Goal: Information Seeking & Learning: Learn about a topic

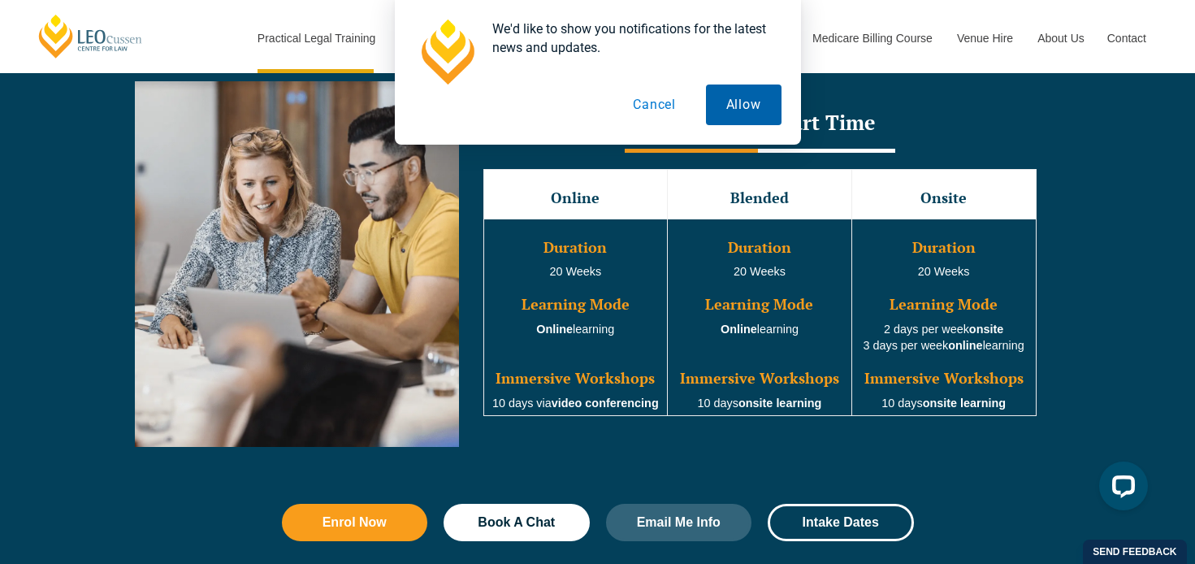
click at [734, 107] on button "Allow" at bounding box center [744, 104] width 76 height 41
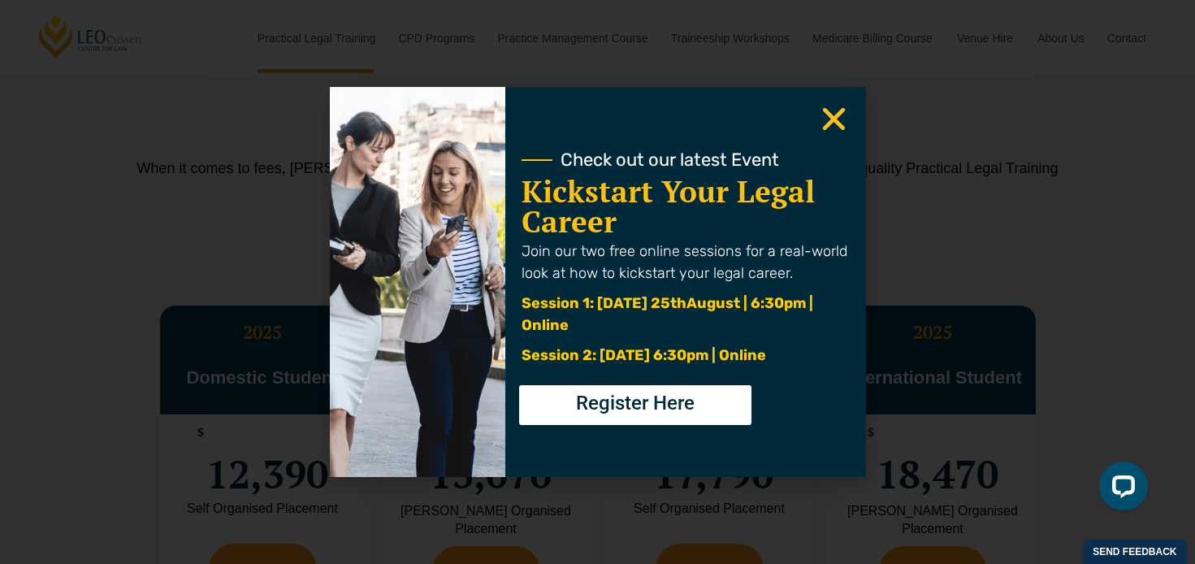
scroll to position [2806, 0]
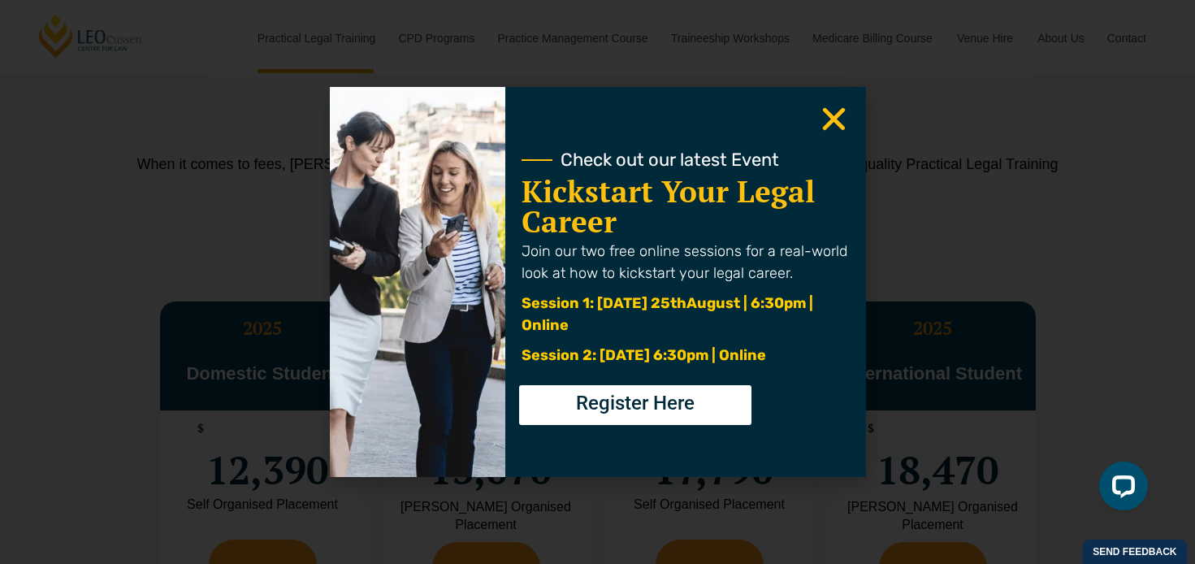
click at [841, 127] on use "Close" at bounding box center [833, 119] width 23 height 23
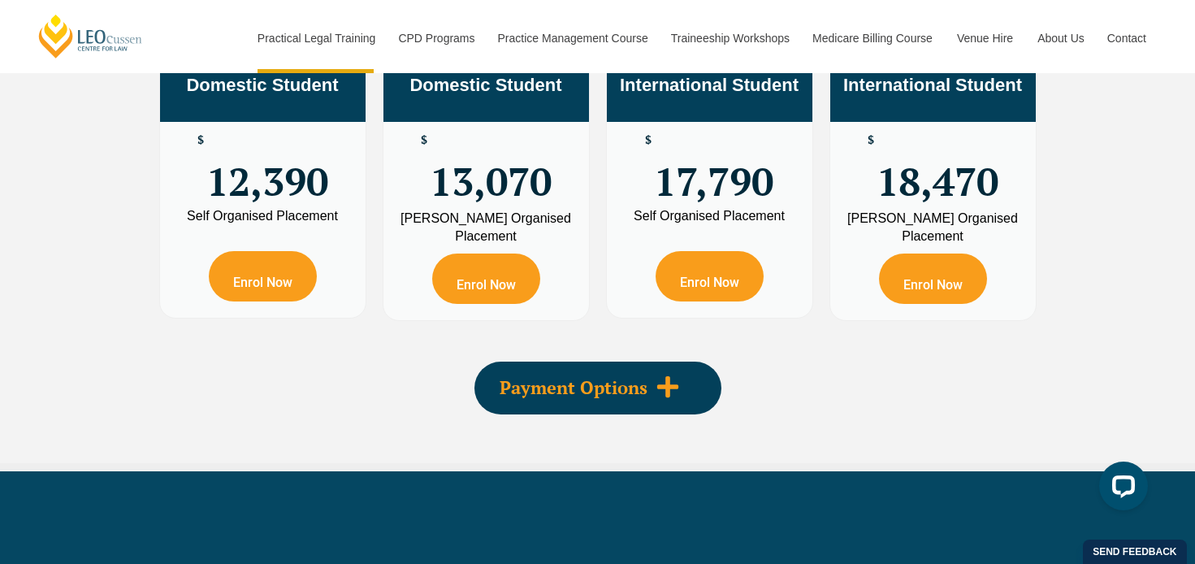
scroll to position [3095, 0]
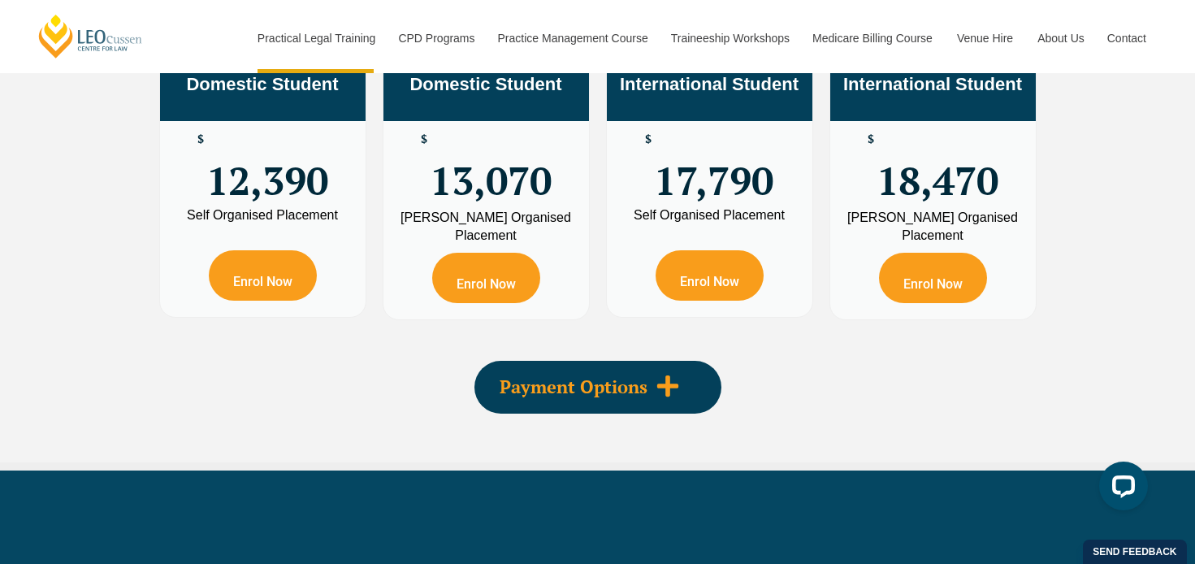
click at [643, 394] on span "Payment Options" at bounding box center [574, 387] width 148 height 18
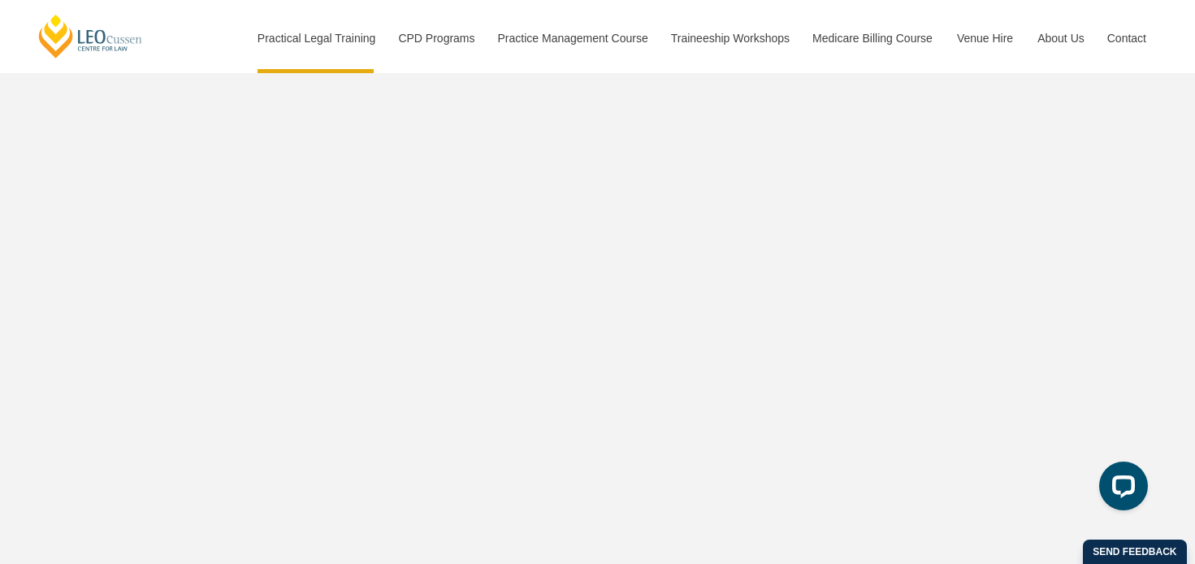
scroll to position [5381, 0]
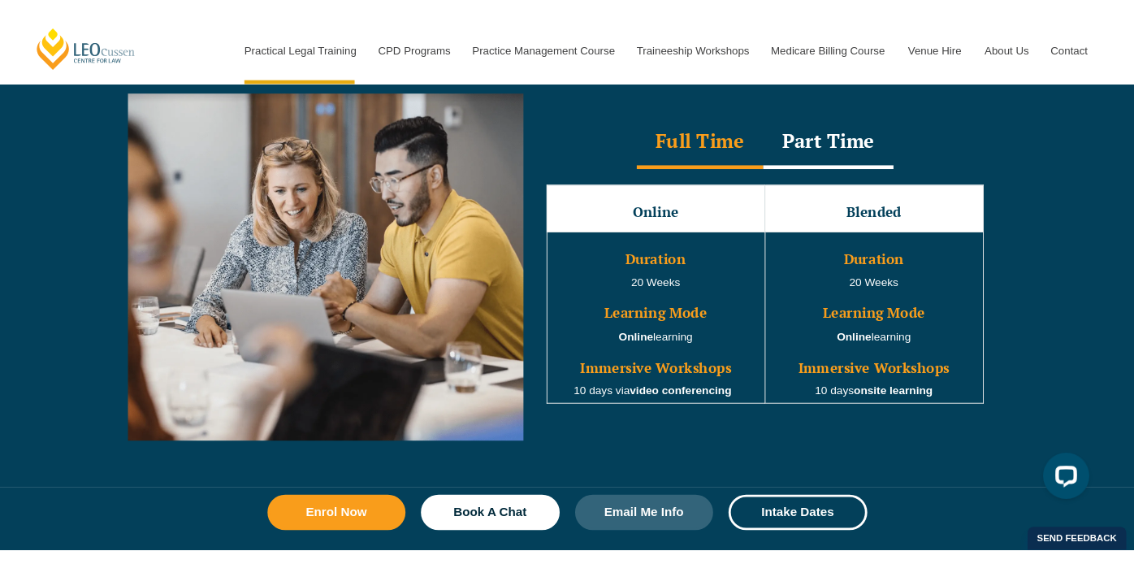
scroll to position [1507, 0]
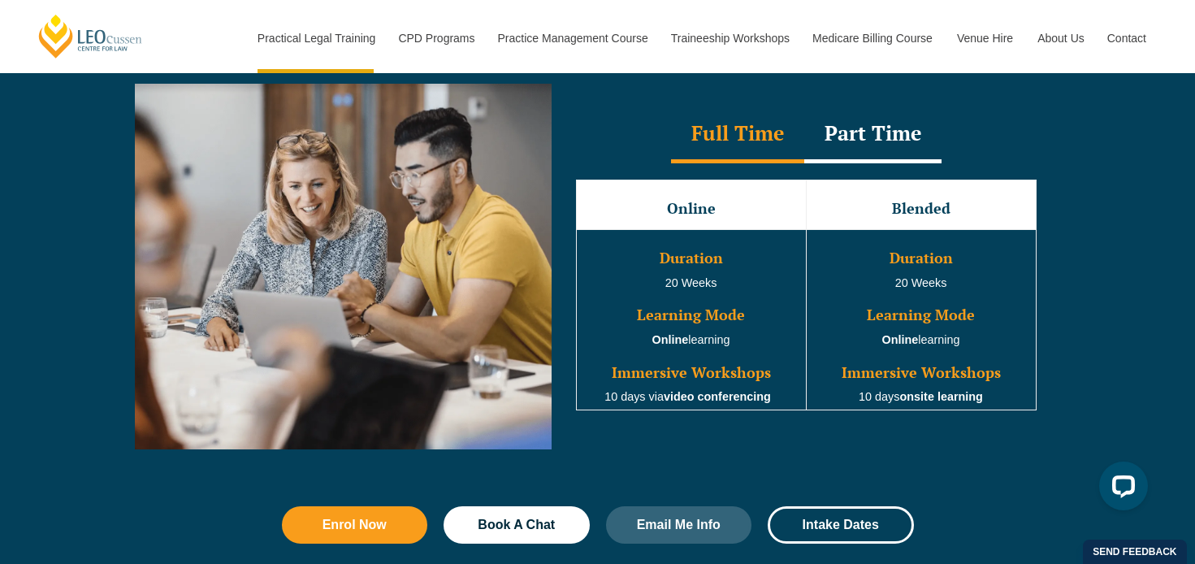
click at [842, 136] on div "Part Time" at bounding box center [872, 134] width 137 height 57
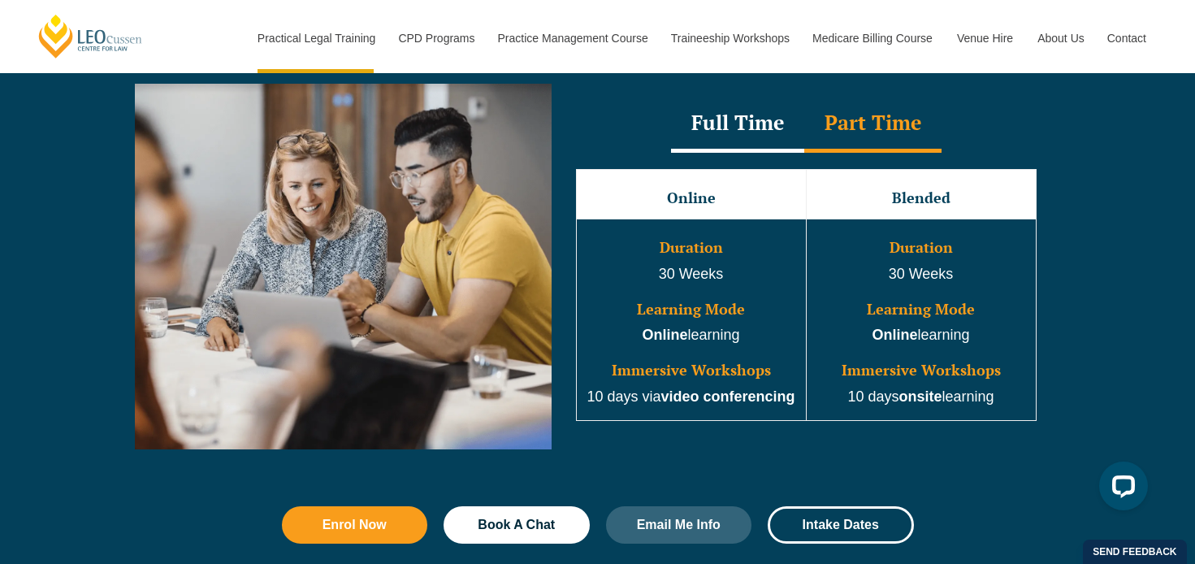
click at [734, 146] on div "Full Time" at bounding box center [737, 124] width 133 height 57
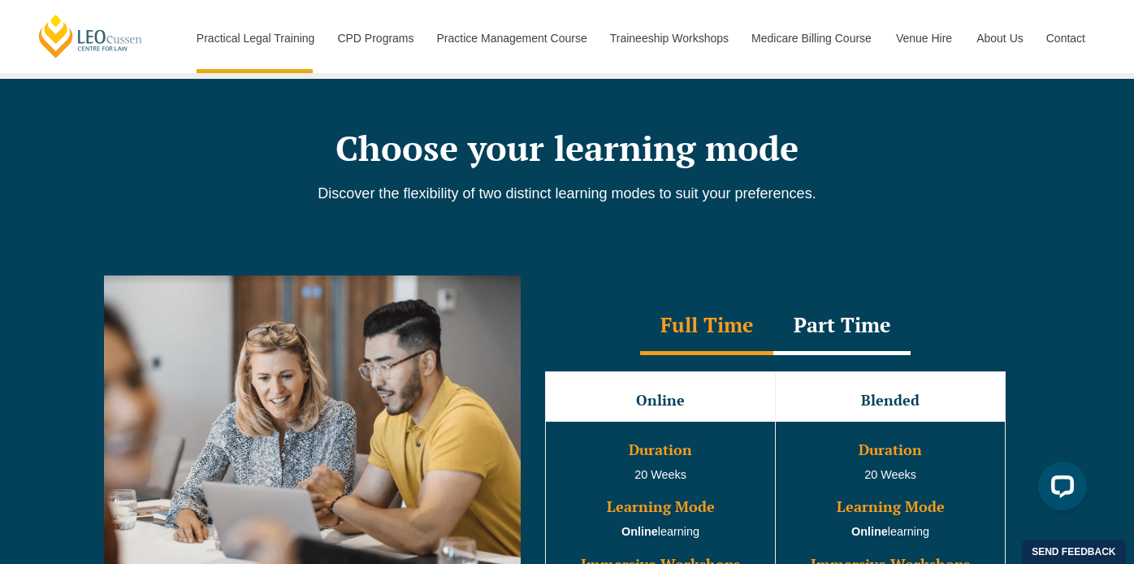
scroll to position [1450, 0]
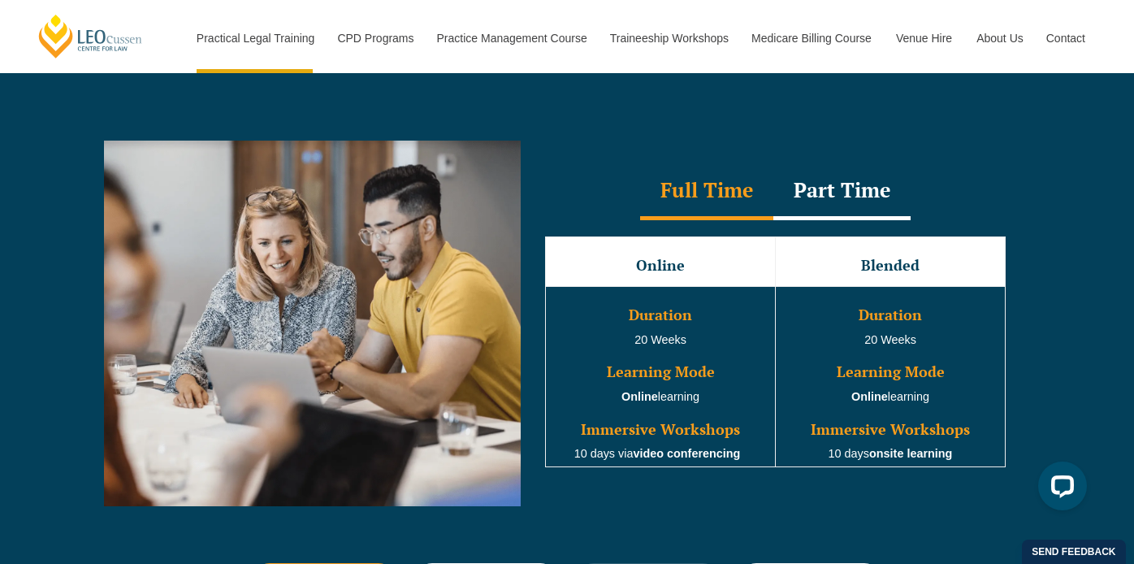
click at [847, 206] on div "Part Time" at bounding box center [841, 191] width 137 height 57
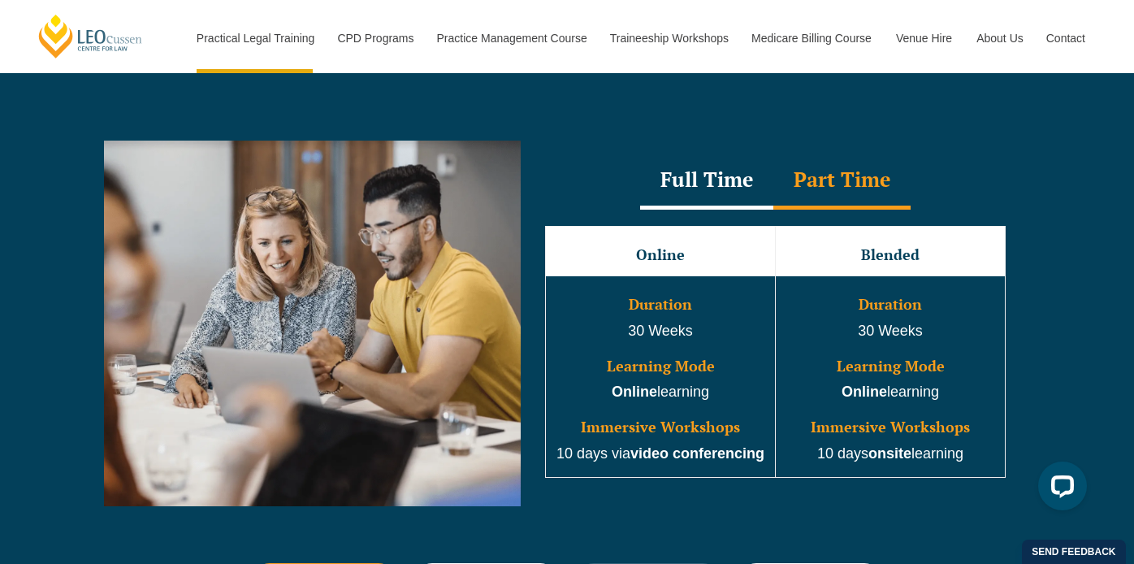
click at [697, 195] on div "Full Time" at bounding box center [706, 181] width 133 height 57
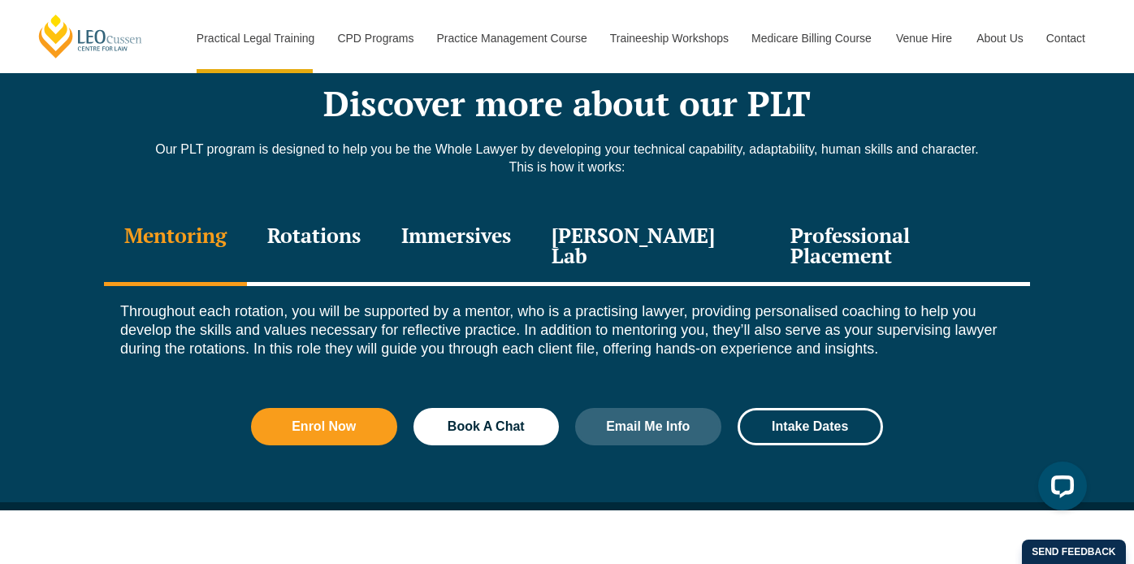
scroll to position [2218, 0]
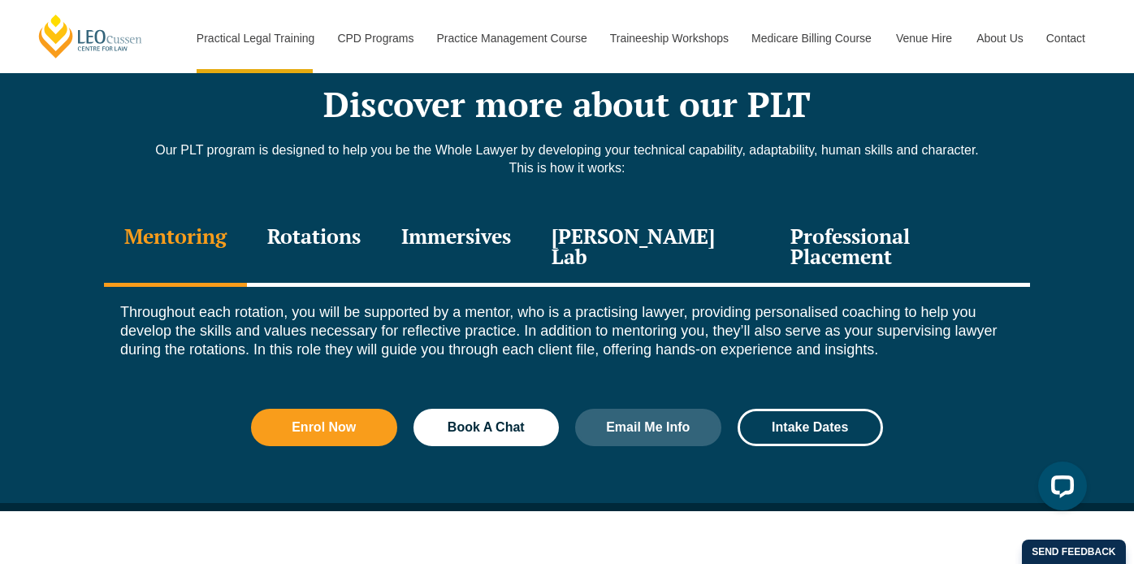
click at [349, 225] on div "Rotations" at bounding box center [314, 248] width 134 height 77
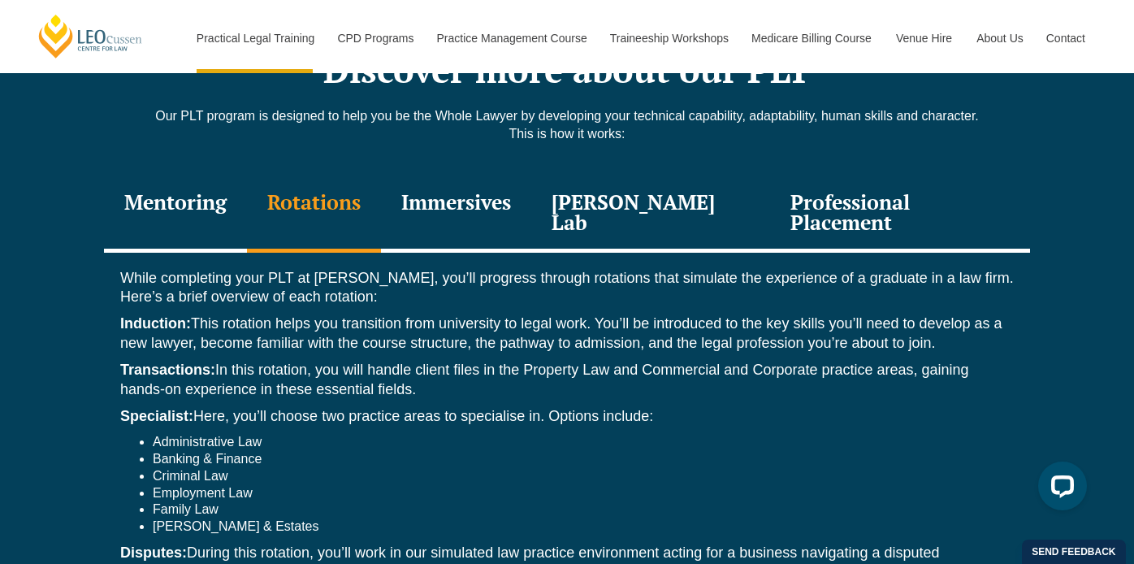
scroll to position [2241, 0]
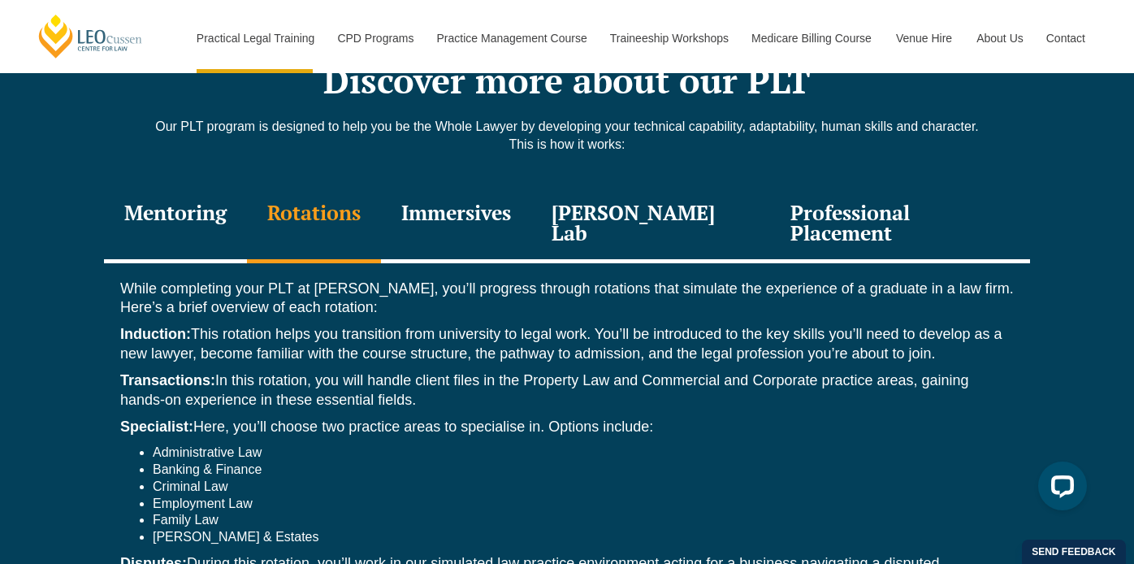
click at [470, 186] on div "Immersives" at bounding box center [456, 224] width 150 height 77
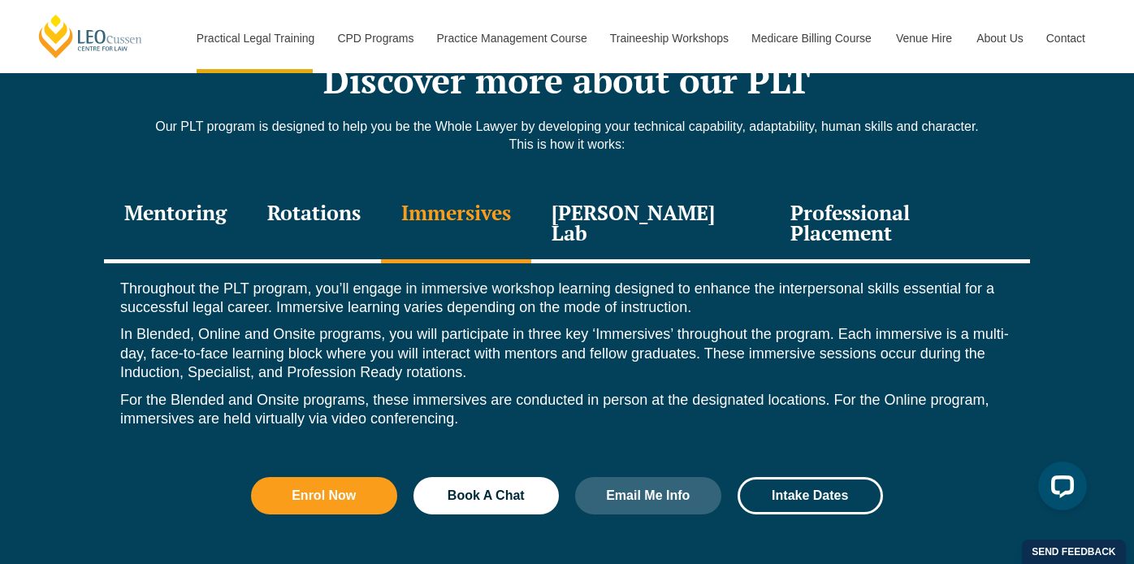
click at [665, 186] on div "[PERSON_NAME] Lab" at bounding box center [650, 224] width 239 height 77
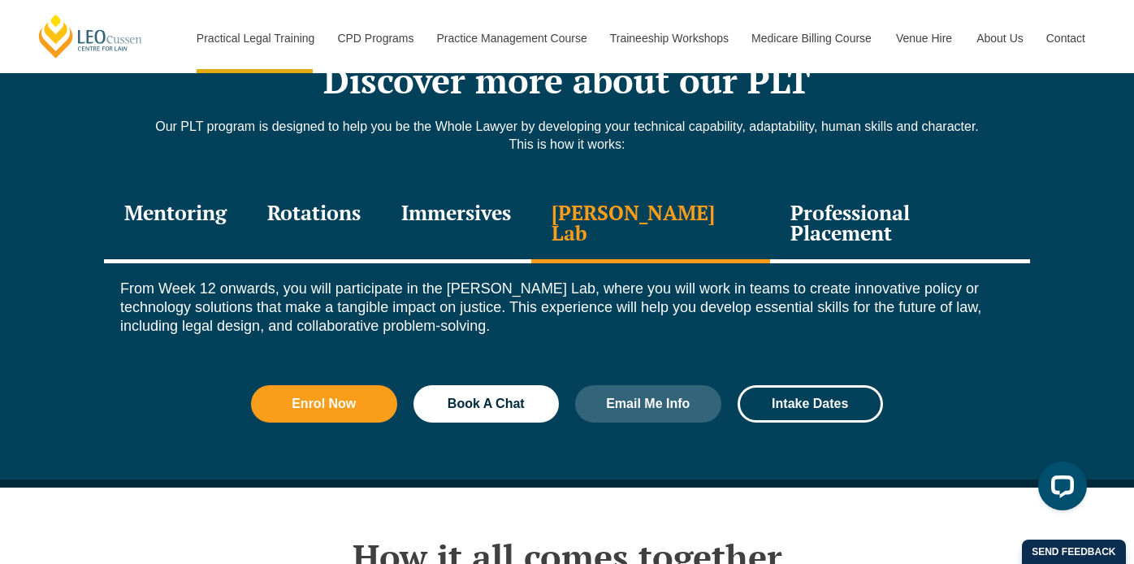
click at [883, 186] on div "Professional Placement" at bounding box center [900, 224] width 260 height 77
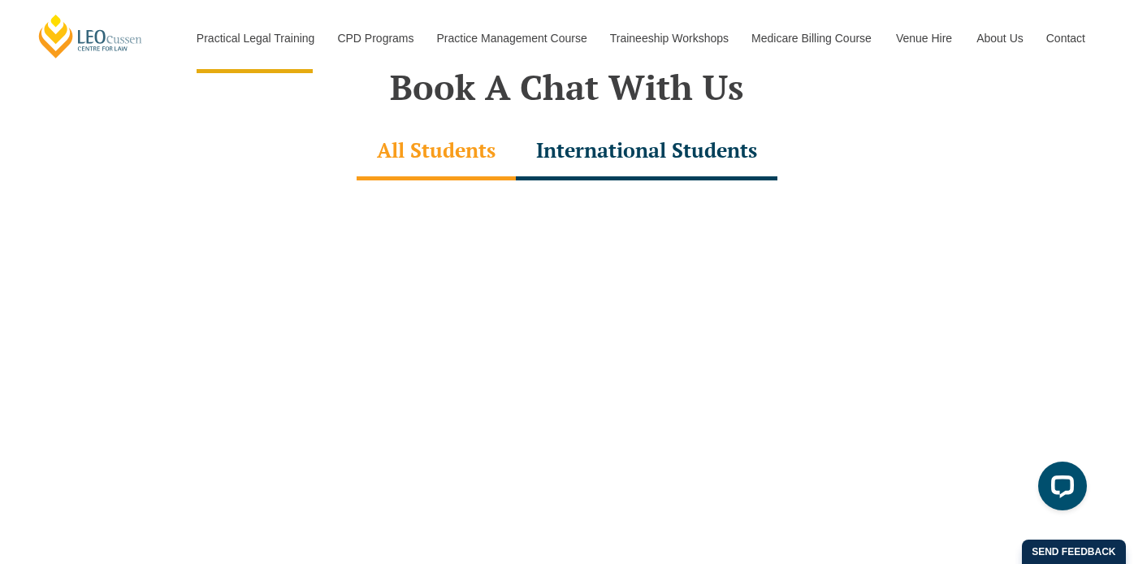
scroll to position [5168, 0]
